Goal: Communication & Community: Ask a question

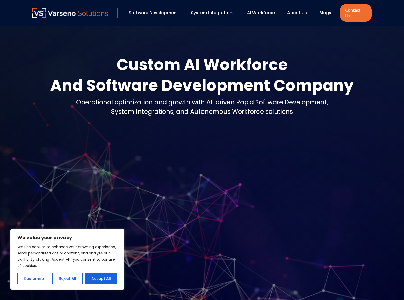
scroll to position [1799, 0]
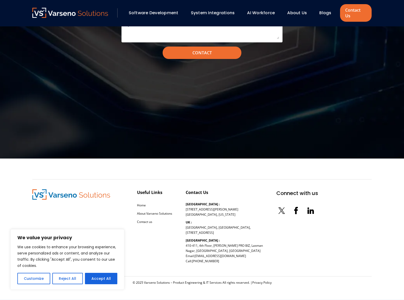
scroll to position [478, 0]
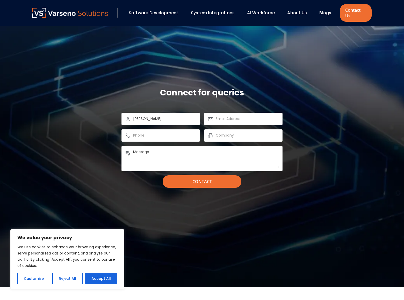
type input "[PERSON_NAME]"
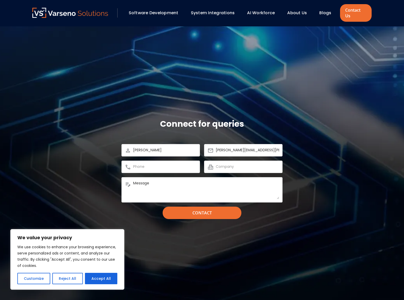
type input "[PERSON_NAME][EMAIL_ADDRESS][PERSON_NAME][DOMAIN_NAME]"
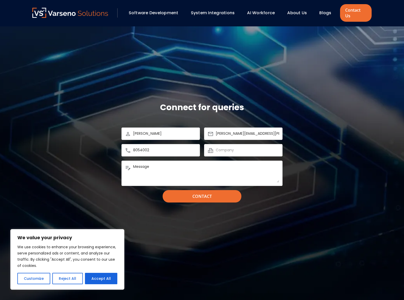
scroll to position [0, 0]
type input "8054002077"
type input "[DOMAIN_NAME]"
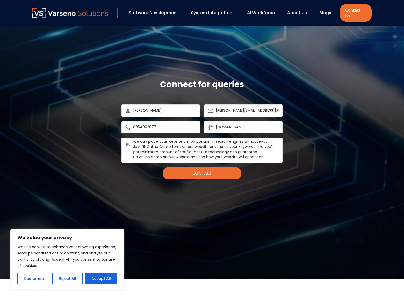
scroll to position [7, 0]
type textarea "We can place your website on top position in search engines without PPC. Just f…"
click at [202, 173] on input "Contact" at bounding box center [202, 173] width 79 height 12
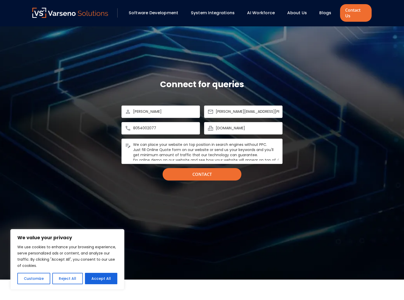
scroll to position [487, 0]
